Goal: Task Accomplishment & Management: Complete application form

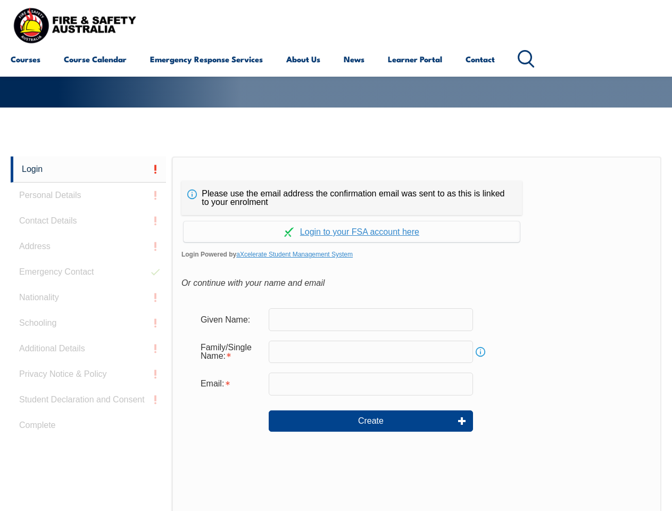
click at [336, 172] on div "Please use the email address the confirmation email was sent to as this is link…" at bounding box center [417, 379] width 490 height 446
click at [336, 334] on form "Given Name: Family/Single Name: Info Email: Create" at bounding box center [416, 377] width 470 height 160
click at [88, 169] on link "Login" at bounding box center [88, 169] width 155 height 26
click at [88, 195] on div "Login Personal Details Contact Details Address Emergency Contact Nationality Sc…" at bounding box center [91, 422] width 161 height 532
click at [88, 221] on div "Login Personal Details Contact Details Address Emergency Contact Nationality Sc…" at bounding box center [91, 422] width 161 height 532
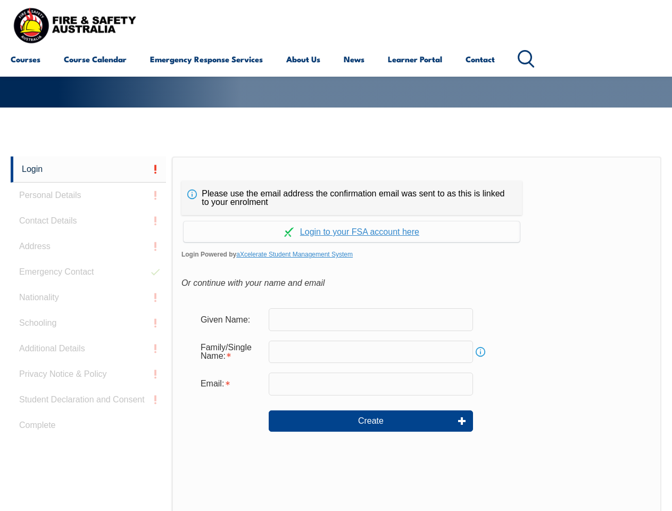
click at [88, 246] on div "Login Personal Details Contact Details Address Emergency Contact Nationality Sc…" at bounding box center [91, 422] width 161 height 532
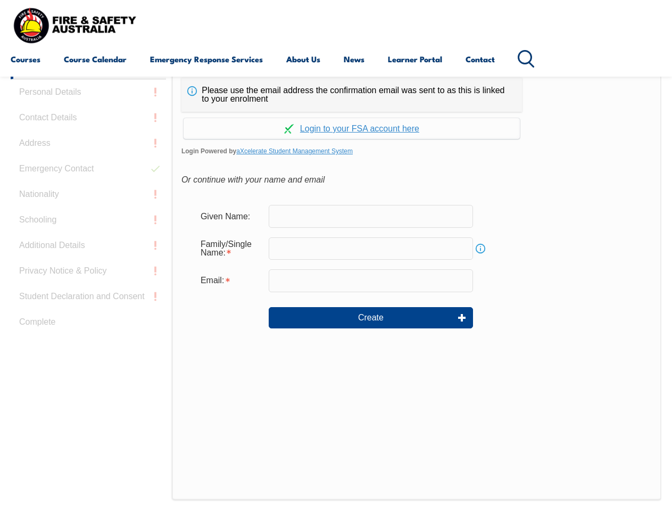
click at [88, 272] on div "Login Personal Details Contact Details Address Emergency Contact Nationality Sc…" at bounding box center [91, 319] width 161 height 532
click at [88, 297] on div "Login Personal Details Contact Details Address Emergency Contact Nationality Sc…" at bounding box center [91, 319] width 161 height 532
click at [88, 323] on div "Login Personal Details Contact Details Address Emergency Contact Nationality Sc…" at bounding box center [91, 319] width 161 height 532
click at [88, 349] on div "Login Personal Details Contact Details Address Emergency Contact Nationality Sc…" at bounding box center [91, 319] width 161 height 532
